Goal: Information Seeking & Learning: Learn about a topic

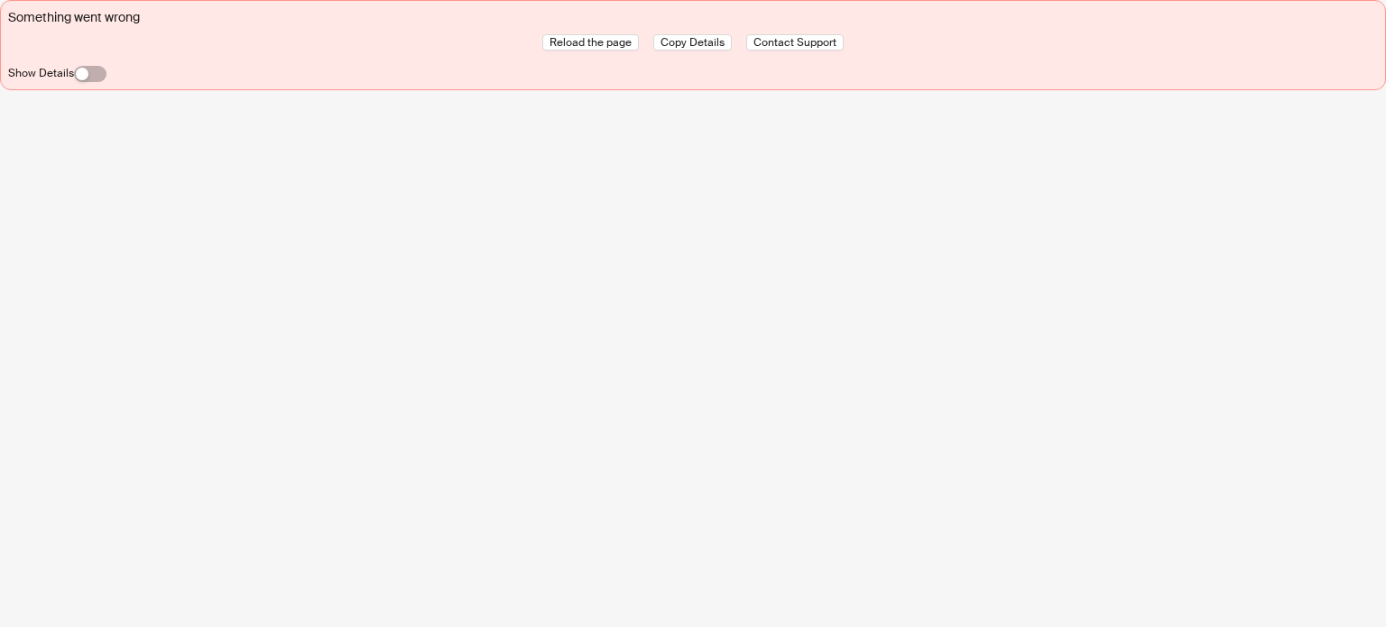
scroll to position [846, 0]
click at [155, 196] on div "Something went wrong Reload the page Copy Details Contact Support Show Details" at bounding box center [693, 313] width 1386 height 627
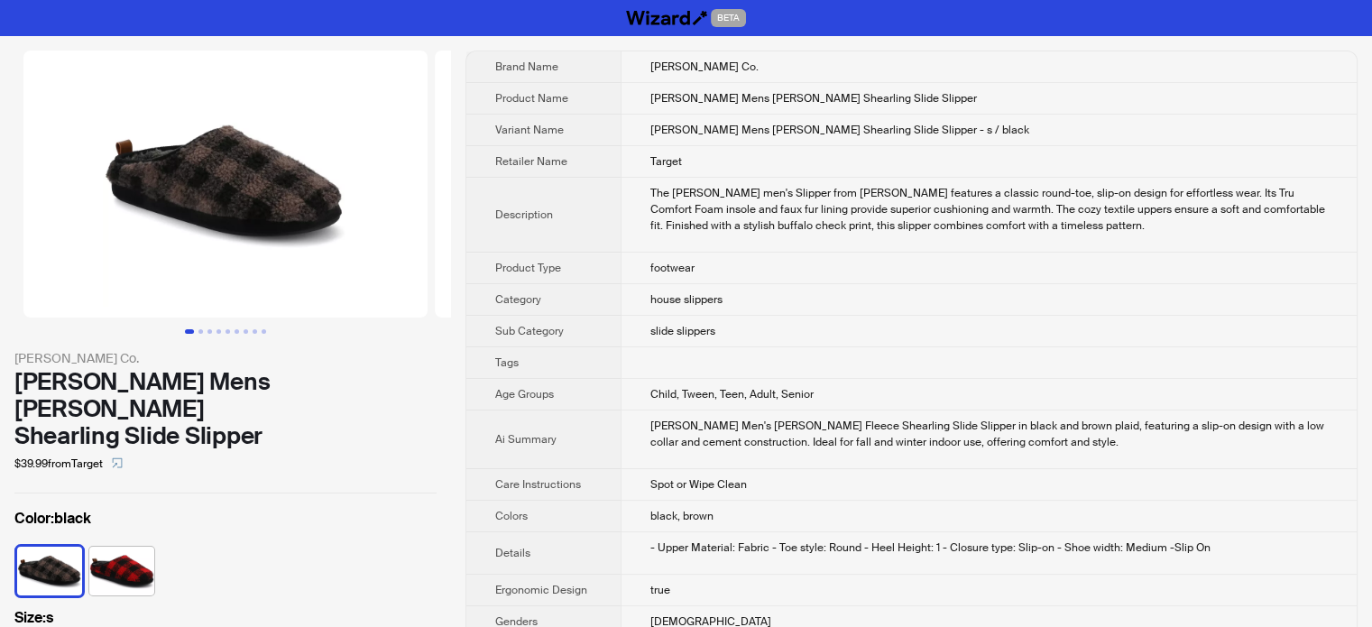
click at [440, 240] on img at bounding box center [637, 184] width 404 height 267
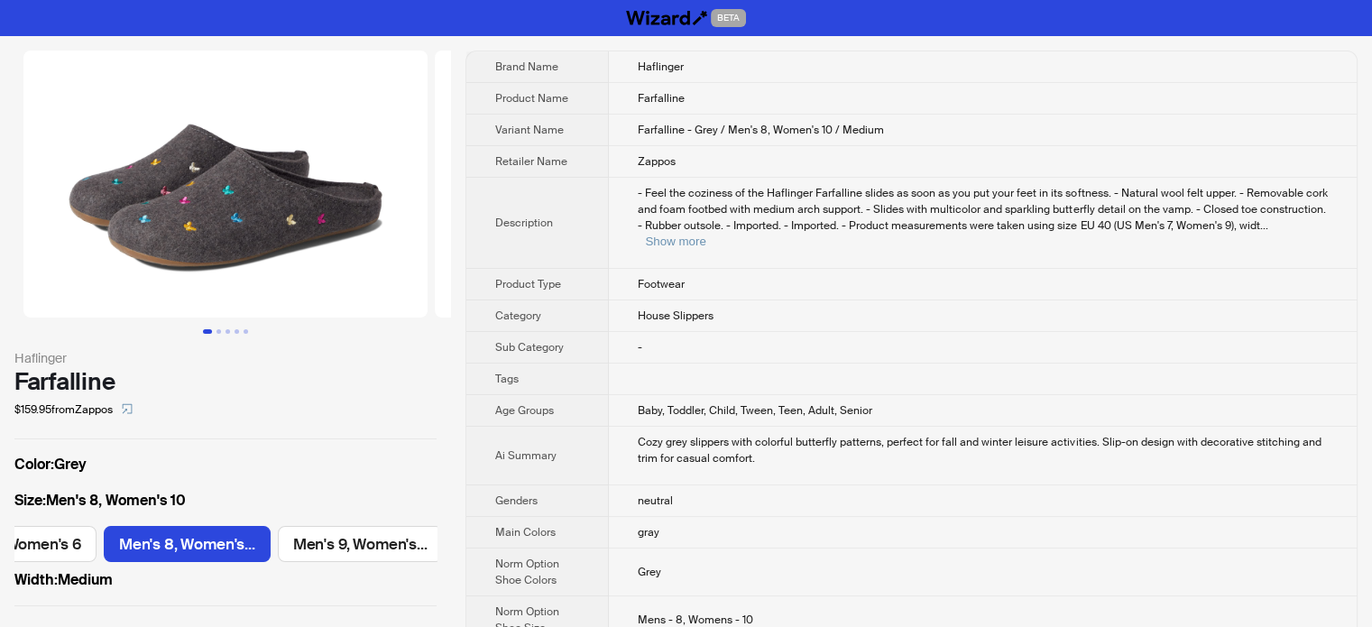
scroll to position [846, 0]
click at [706, 235] on button "Show more" at bounding box center [675, 242] width 60 height 14
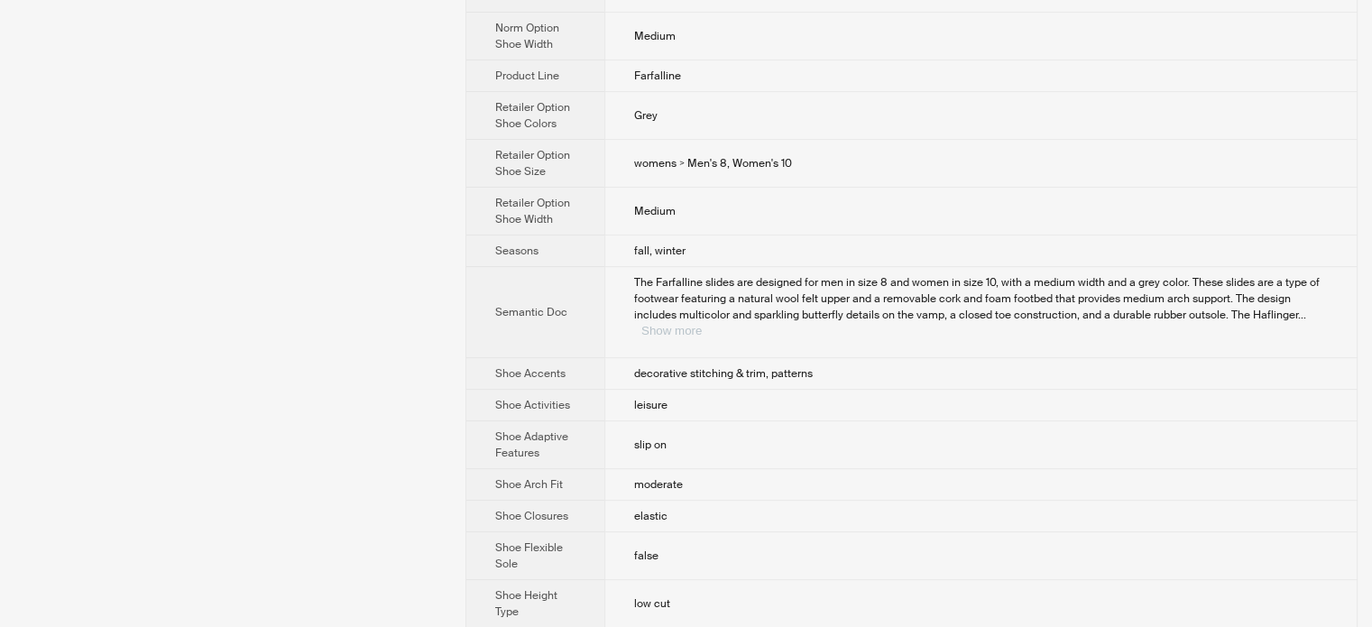
click at [702, 324] on button "Show more" at bounding box center [671, 331] width 60 height 14
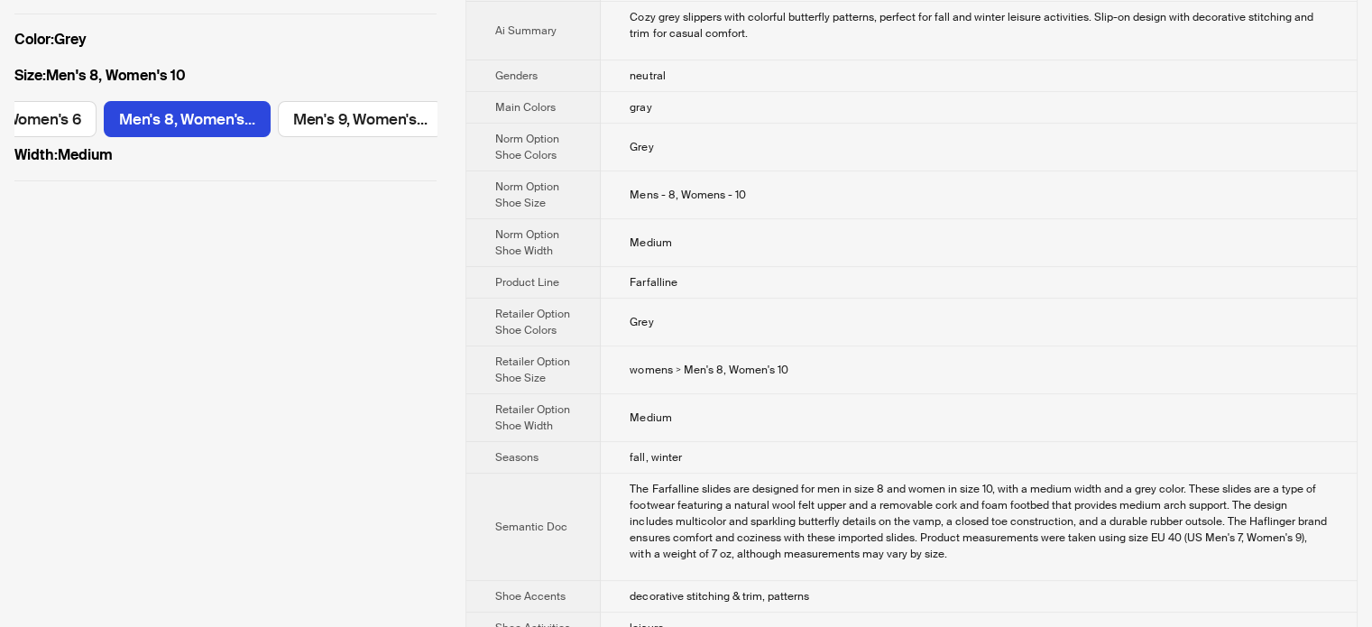
scroll to position [0, 0]
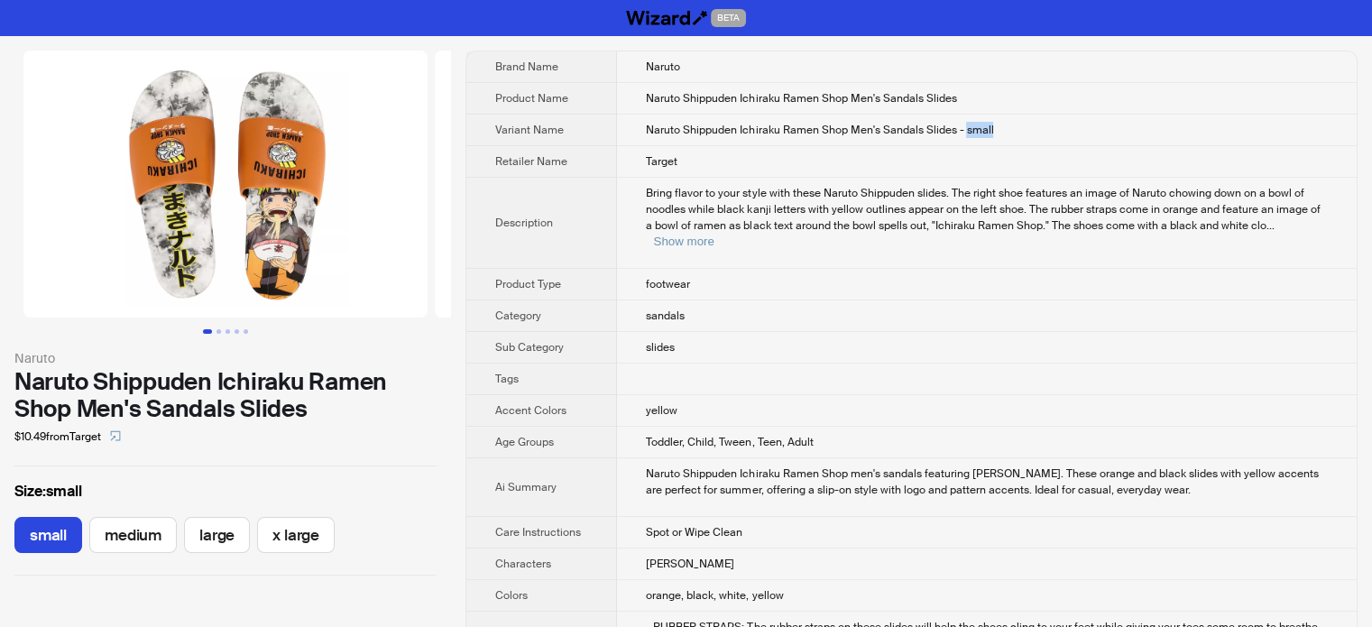
drag, startPoint x: 963, startPoint y: 125, endPoint x: 997, endPoint y: 131, distance: 34.9
type textarea "*****"
click at [997, 131] on td "Naruto Shippuden Ichiraku Ramen Shop Men's Sandals Slides - small" at bounding box center [987, 131] width 740 height 32
click at [699, 227] on span "Bring flavor to your style with these Naruto Shippuden slides. The right shoe f…" at bounding box center [983, 209] width 674 height 47
click at [608, 332] on th "Sub Category" at bounding box center [541, 348] width 151 height 32
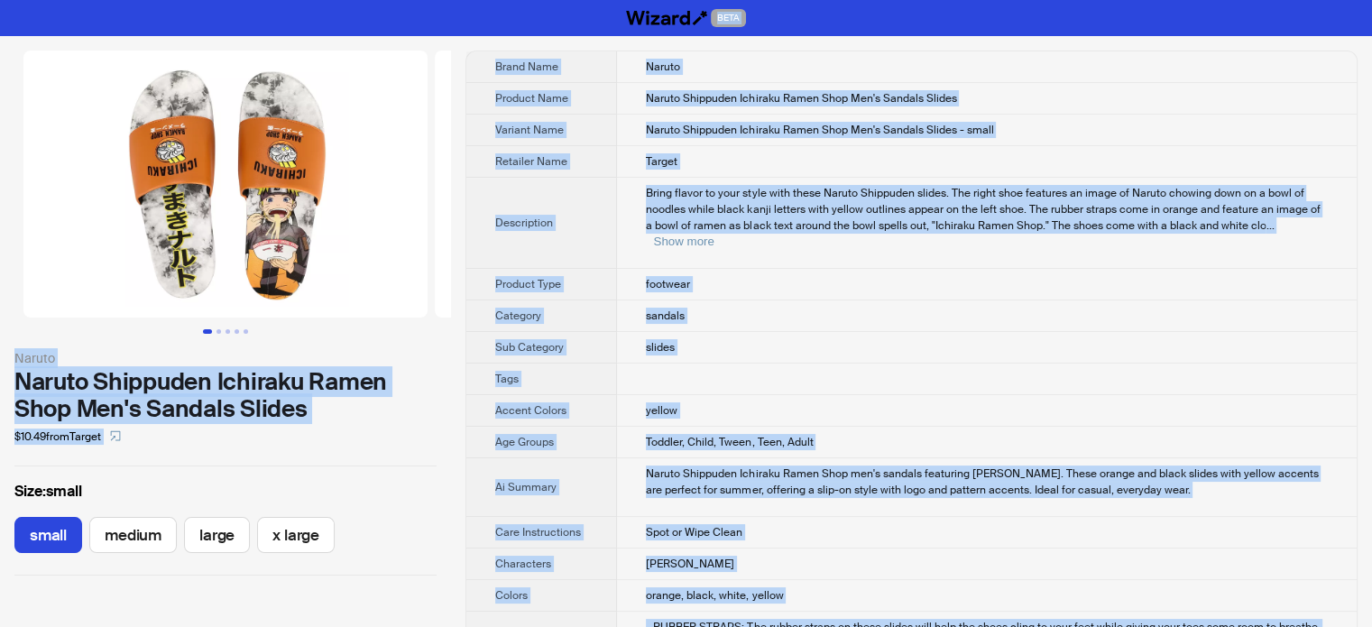
click at [651, 250] on td "Bring flavor to your style with these Naruto Shippuden slides. The right shoe f…" at bounding box center [987, 223] width 740 height 91
click at [844, 214] on span "Bring flavor to your style with these Naruto Shippuden slides. The right shoe f…" at bounding box center [983, 209] width 674 height 47
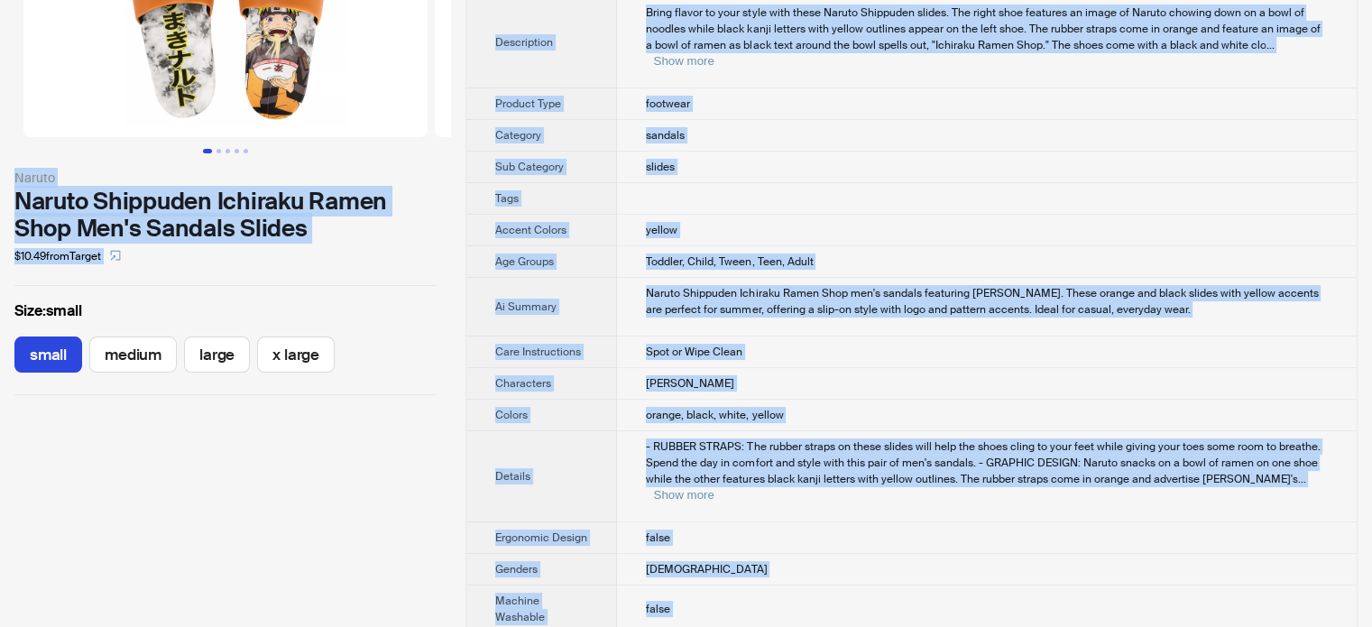
scroll to position [361, 0]
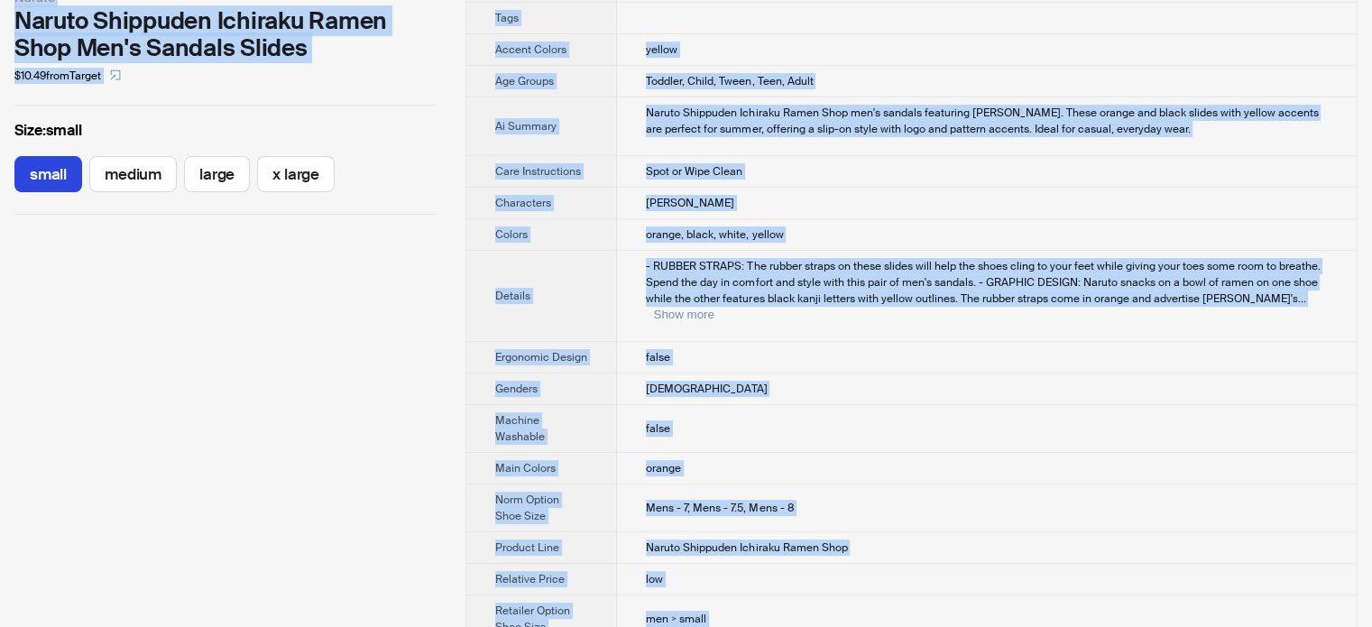
click at [672, 413] on td "false" at bounding box center [987, 429] width 740 height 48
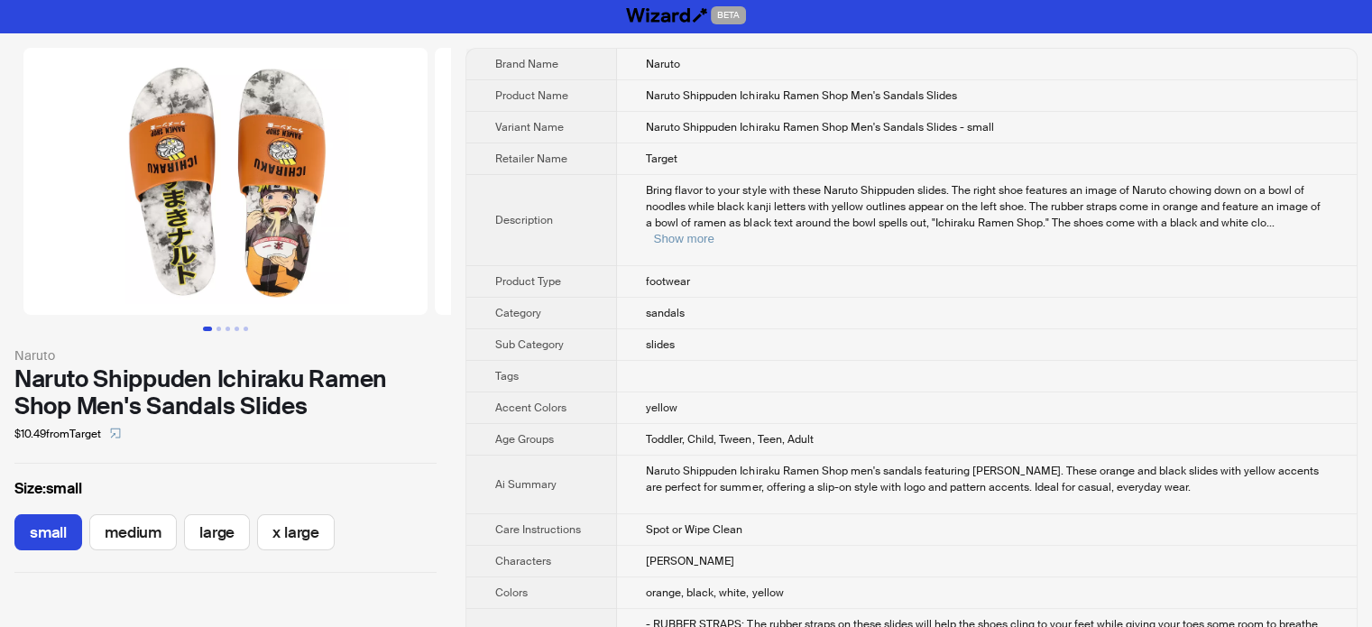
scroll to position [0, 0]
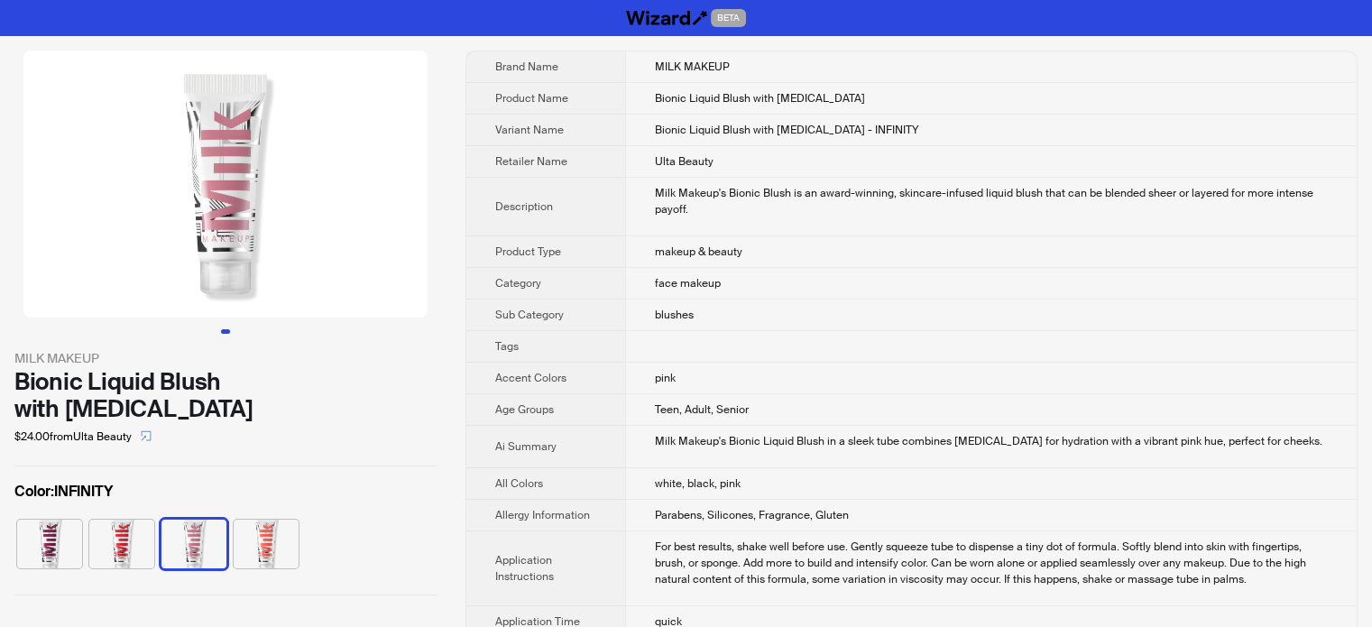
scroll to position [846, 0]
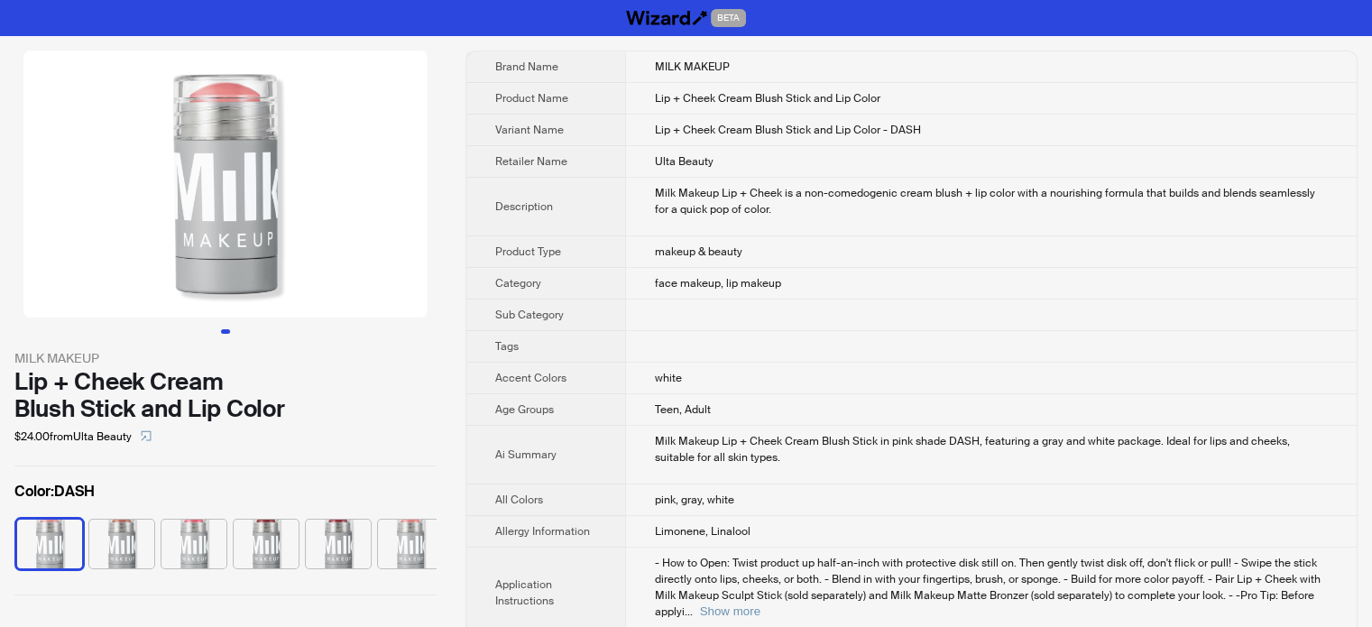
scroll to position [846, 0]
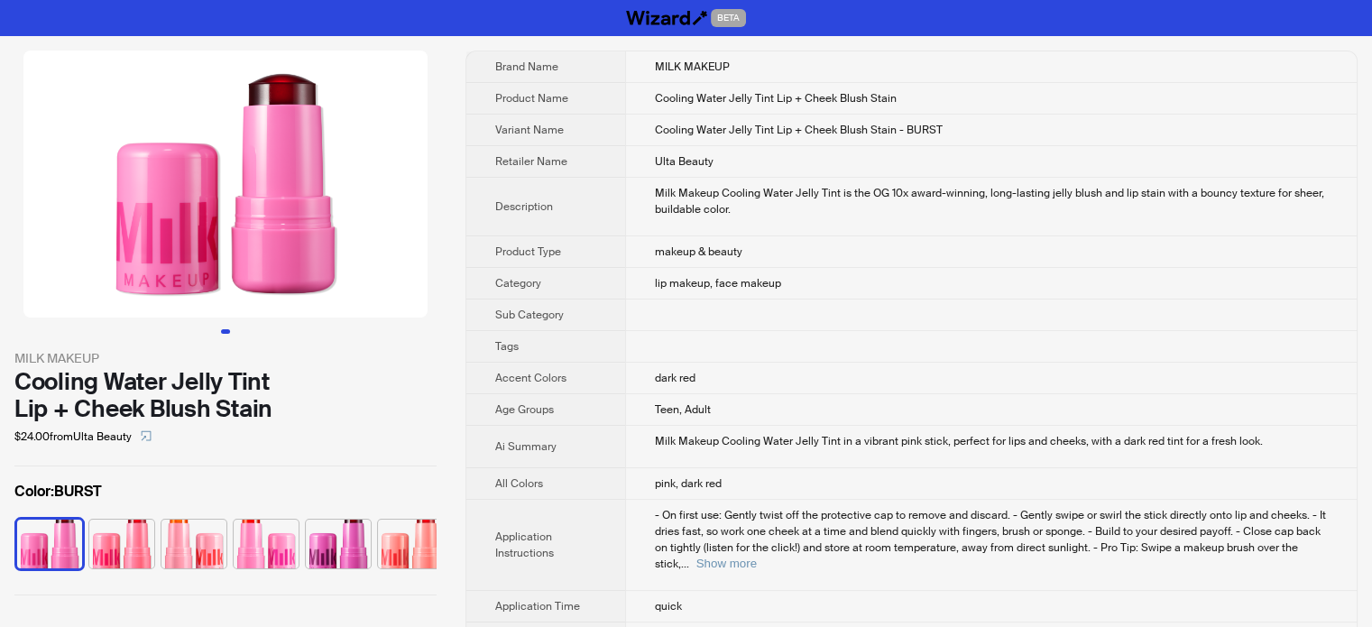
scroll to position [846, 0]
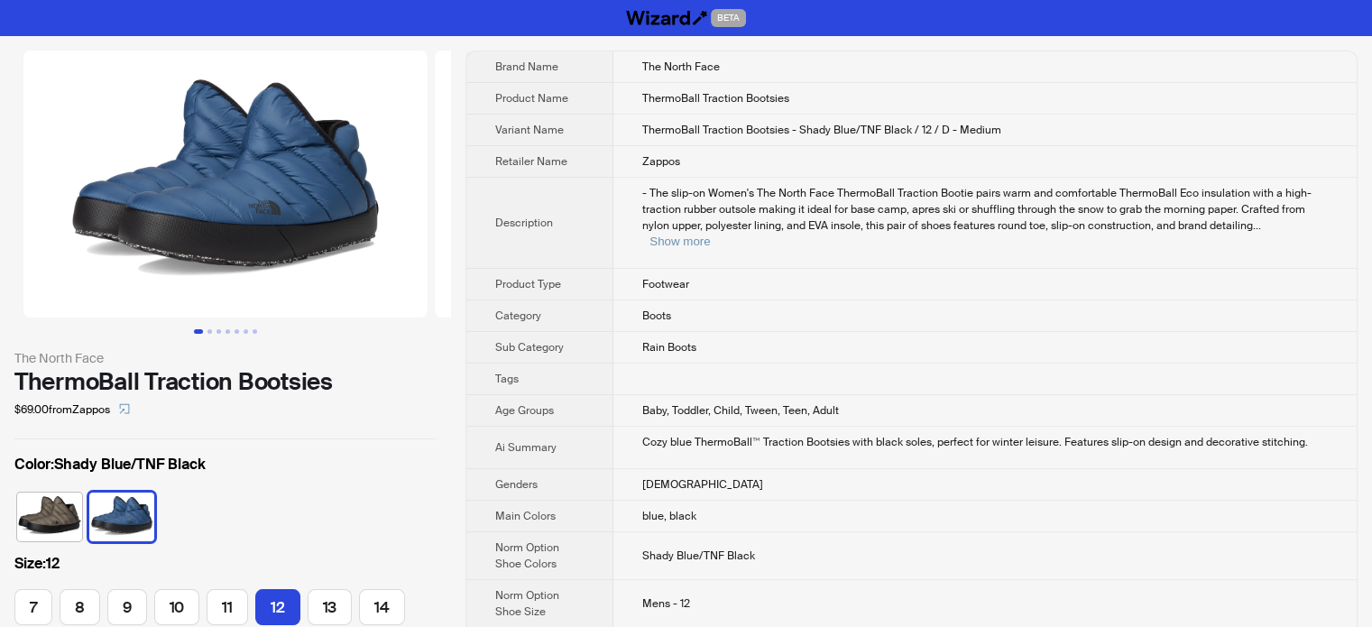
scroll to position [846, 0]
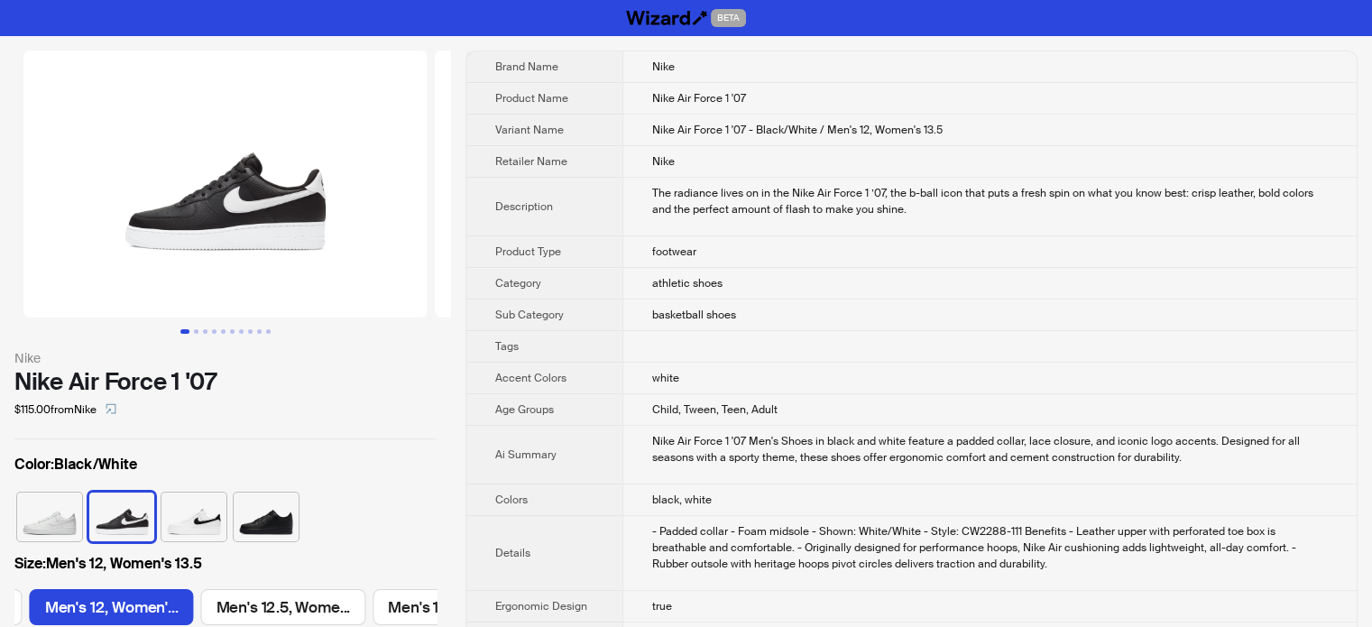
scroll to position [0, 2920]
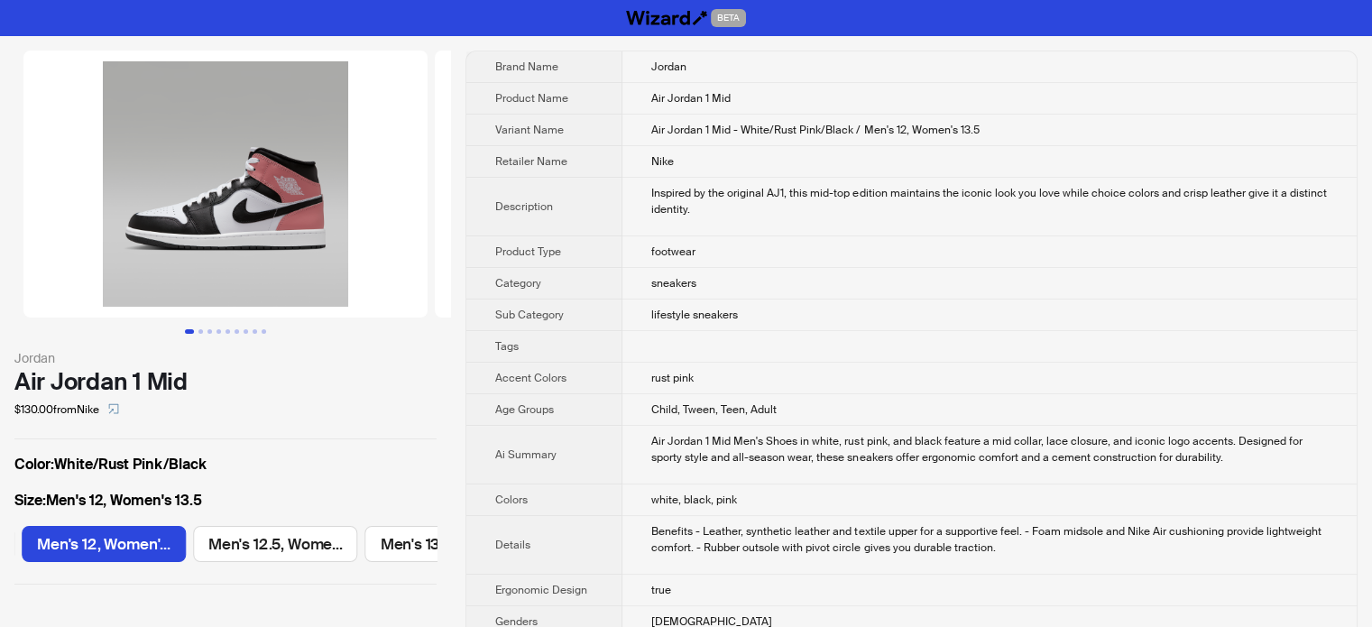
scroll to position [846, 0]
